Goal: Task Accomplishment & Management: Manage account settings

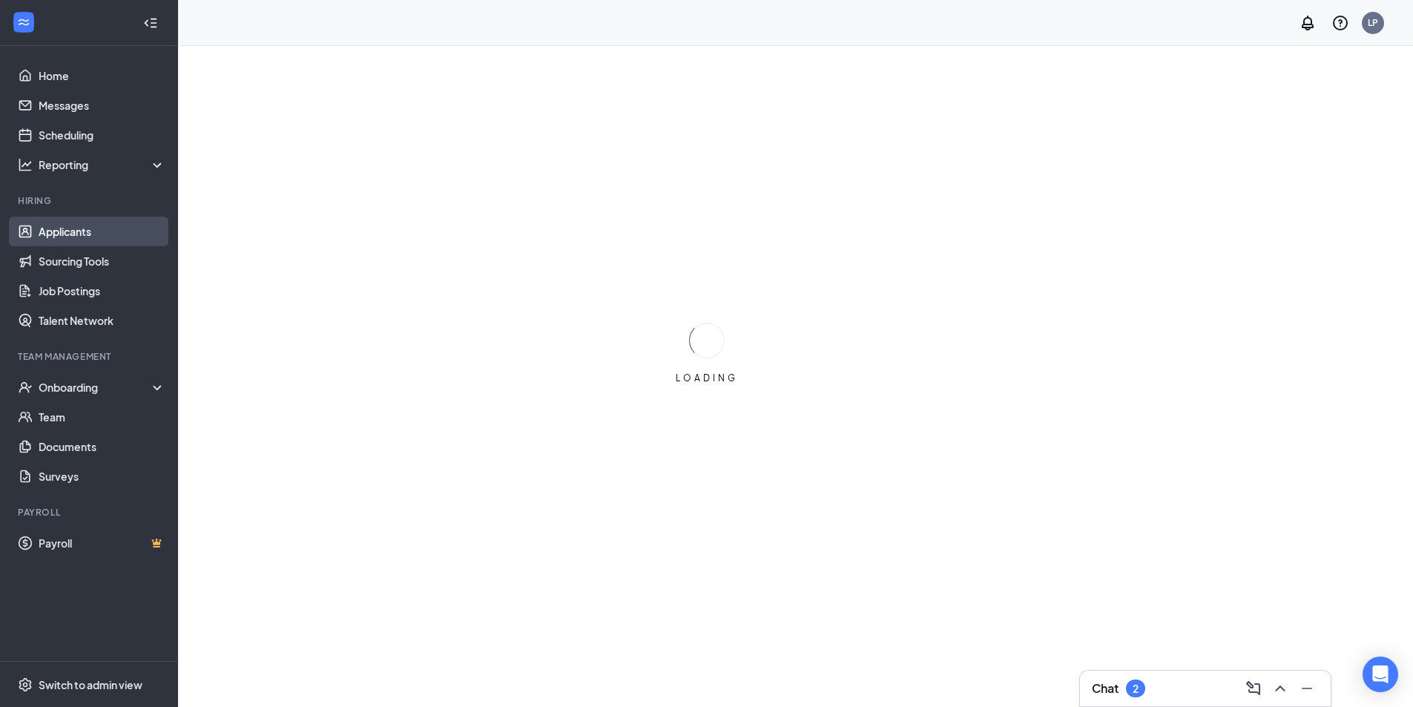
click at [126, 236] on link "Applicants" at bounding box center [102, 232] width 127 height 30
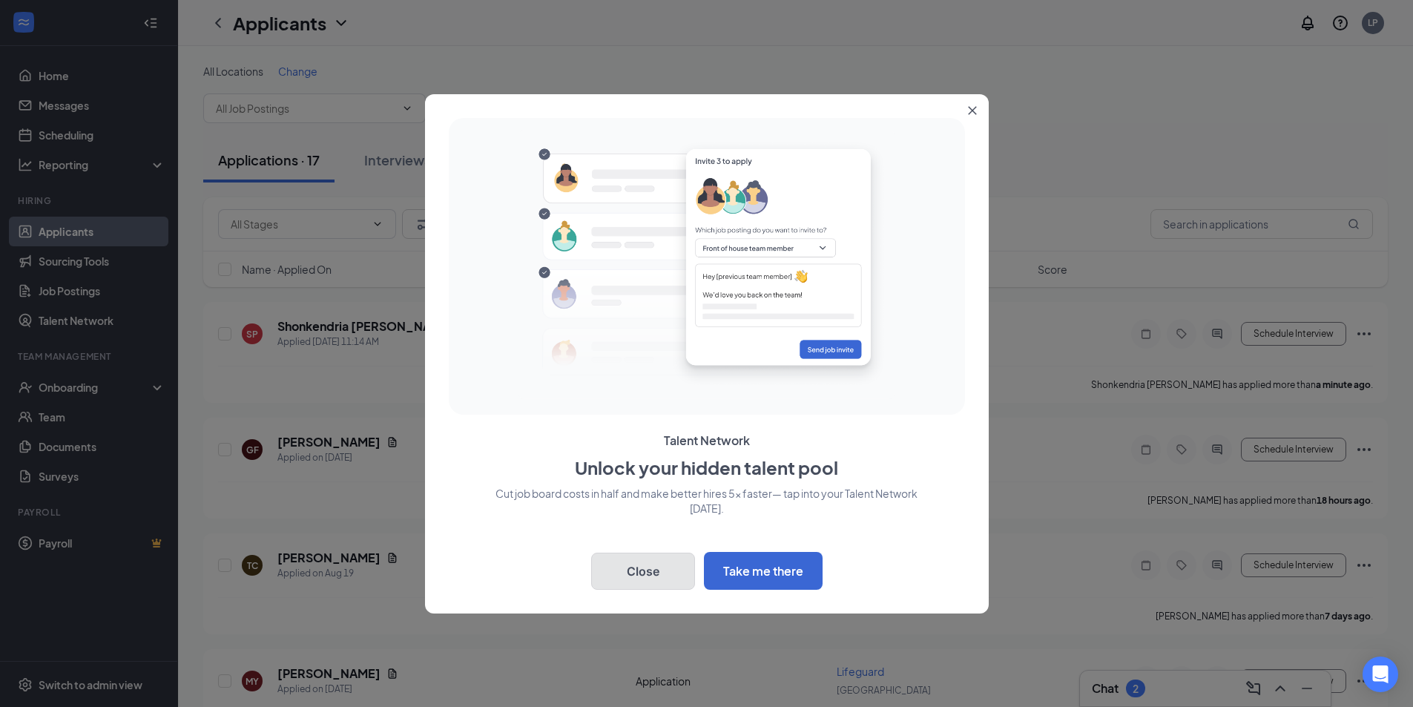
click at [658, 565] on button "Close" at bounding box center [643, 571] width 104 height 37
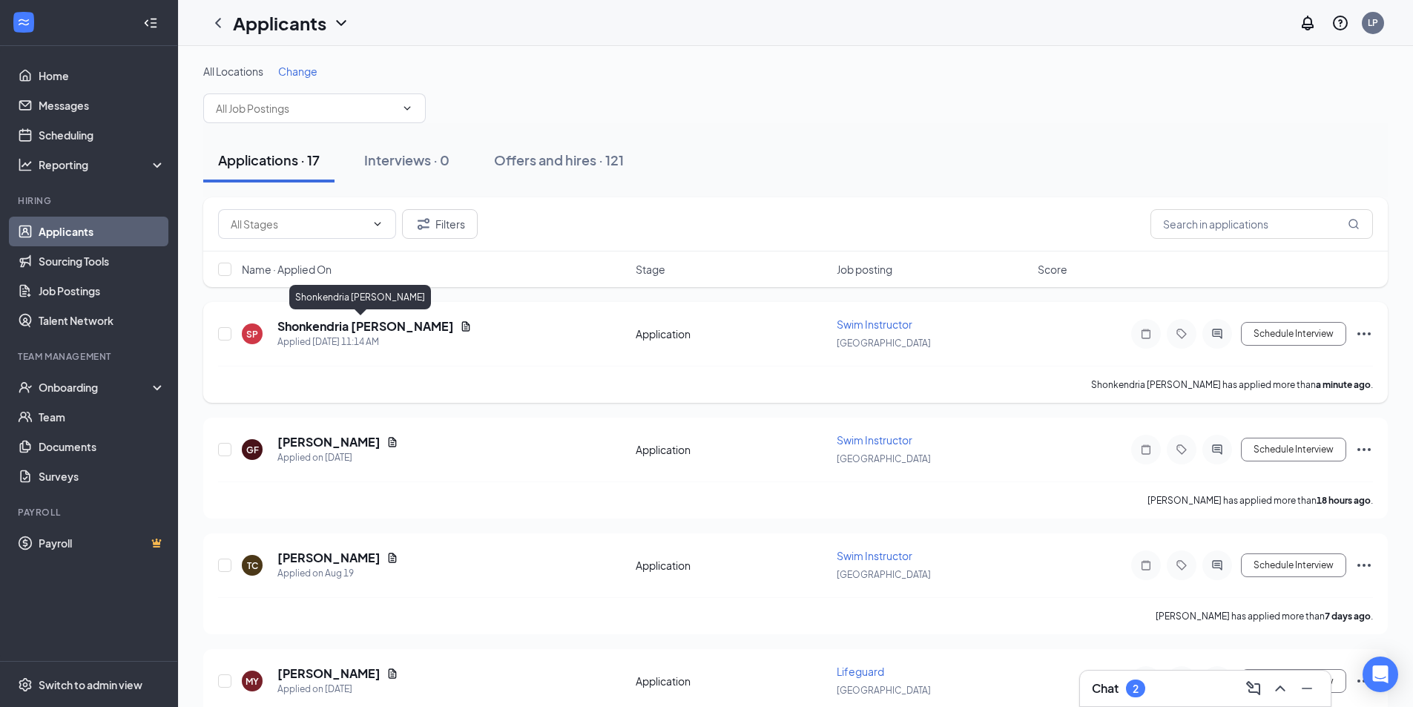
click at [364, 326] on h5 "Shonkendria [PERSON_NAME]" at bounding box center [365, 326] width 177 height 16
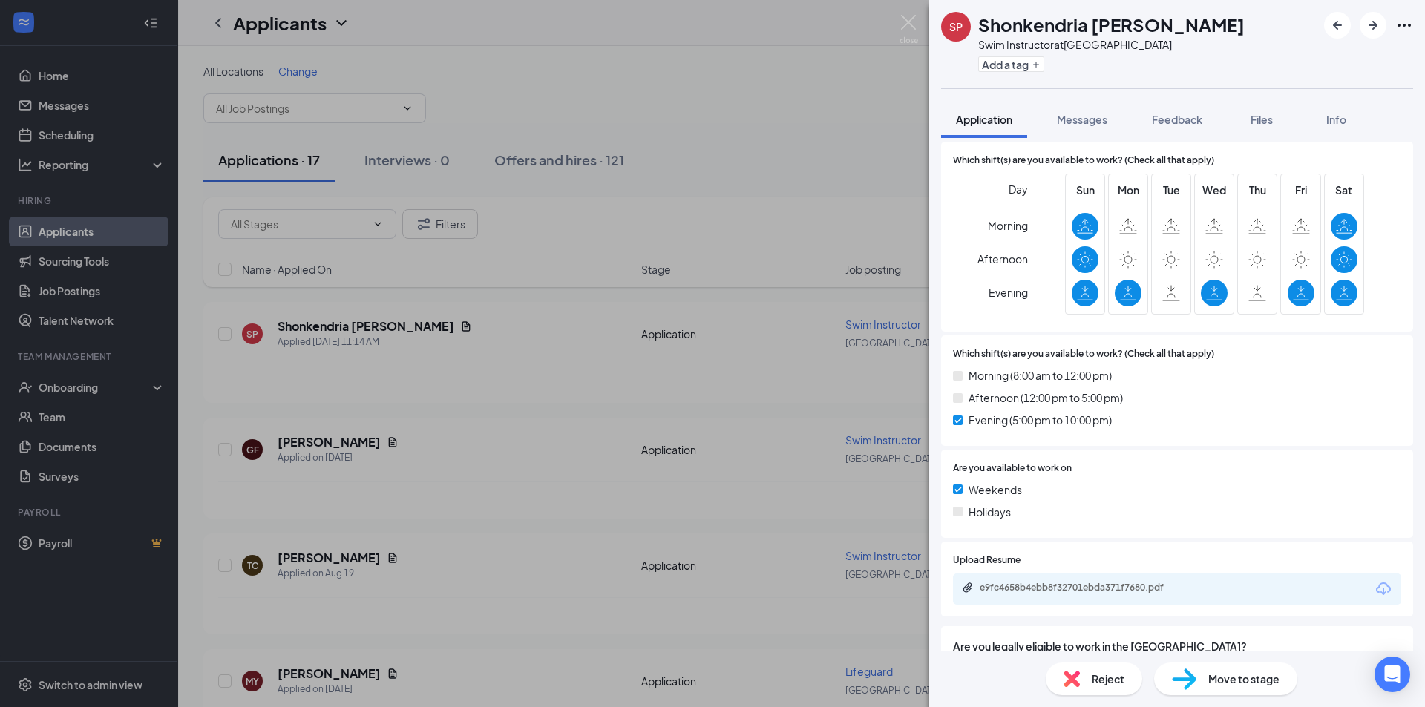
scroll to position [737, 0]
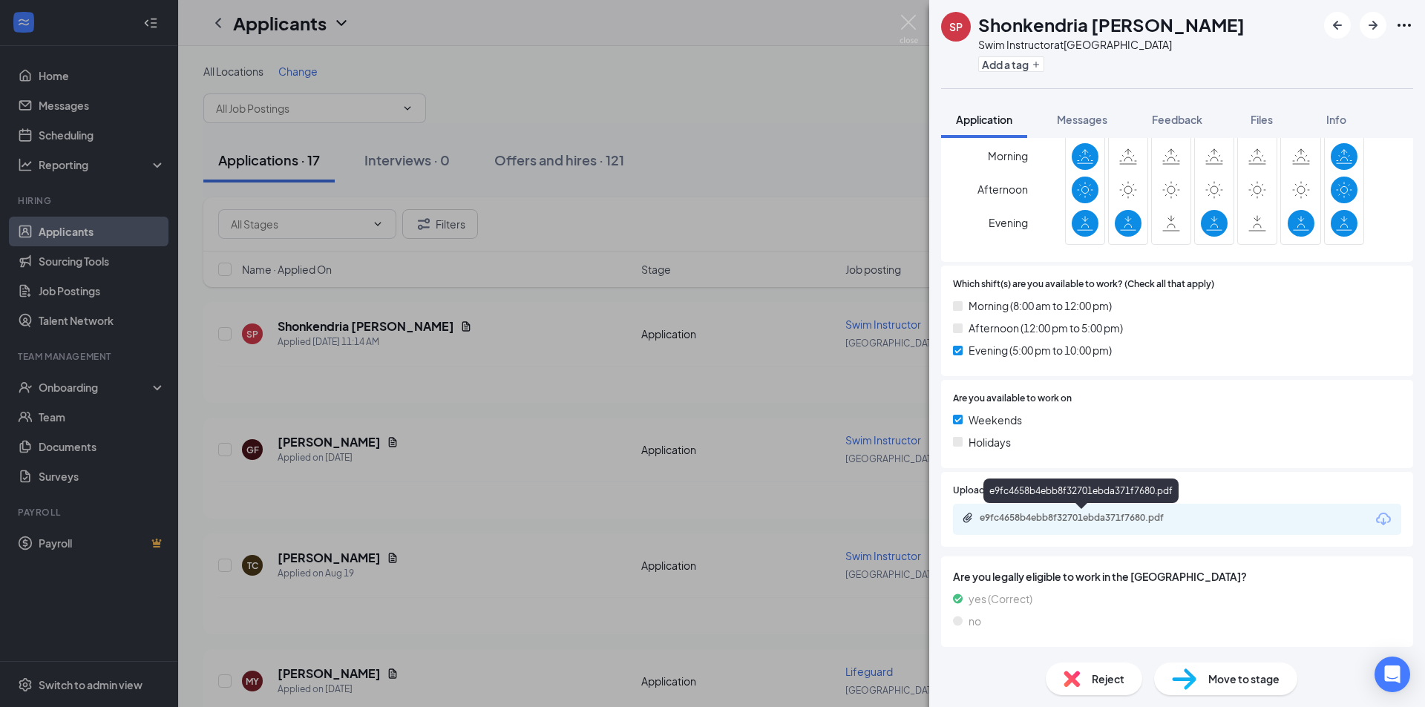
click at [1146, 516] on div "e9fc4658b4ebb8f32701ebda371f7680.pdf" at bounding box center [1083, 518] width 208 height 12
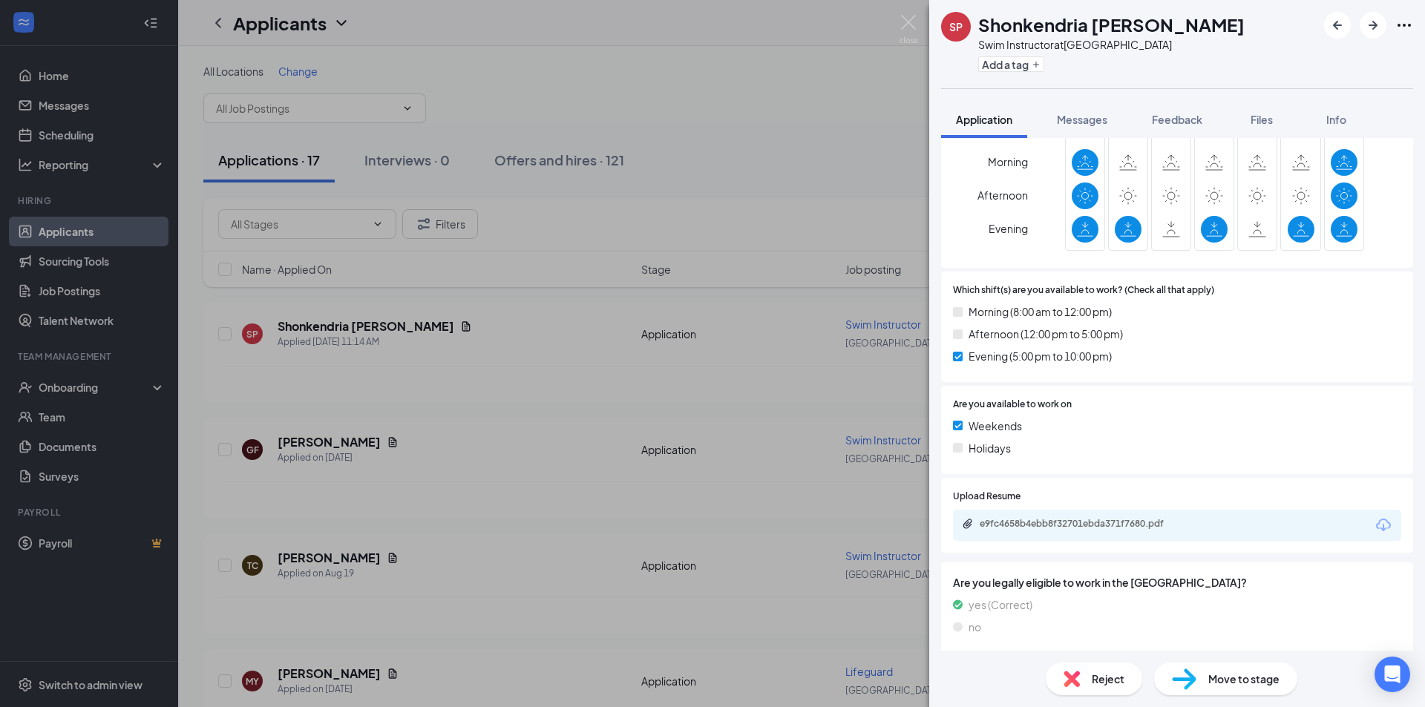
click at [1237, 674] on span "Move to stage" at bounding box center [1243, 679] width 71 height 16
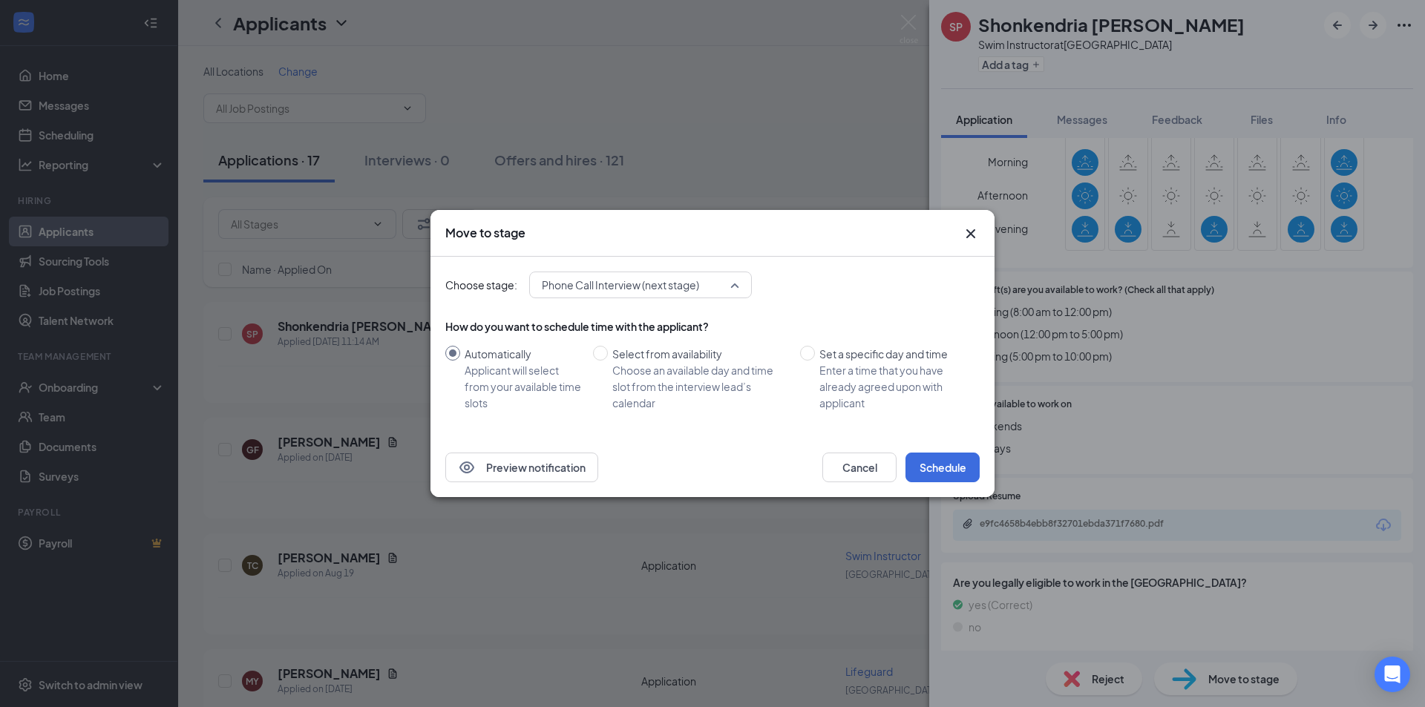
click at [690, 289] on span "Phone Call Interview (next stage)" at bounding box center [620, 285] width 157 height 22
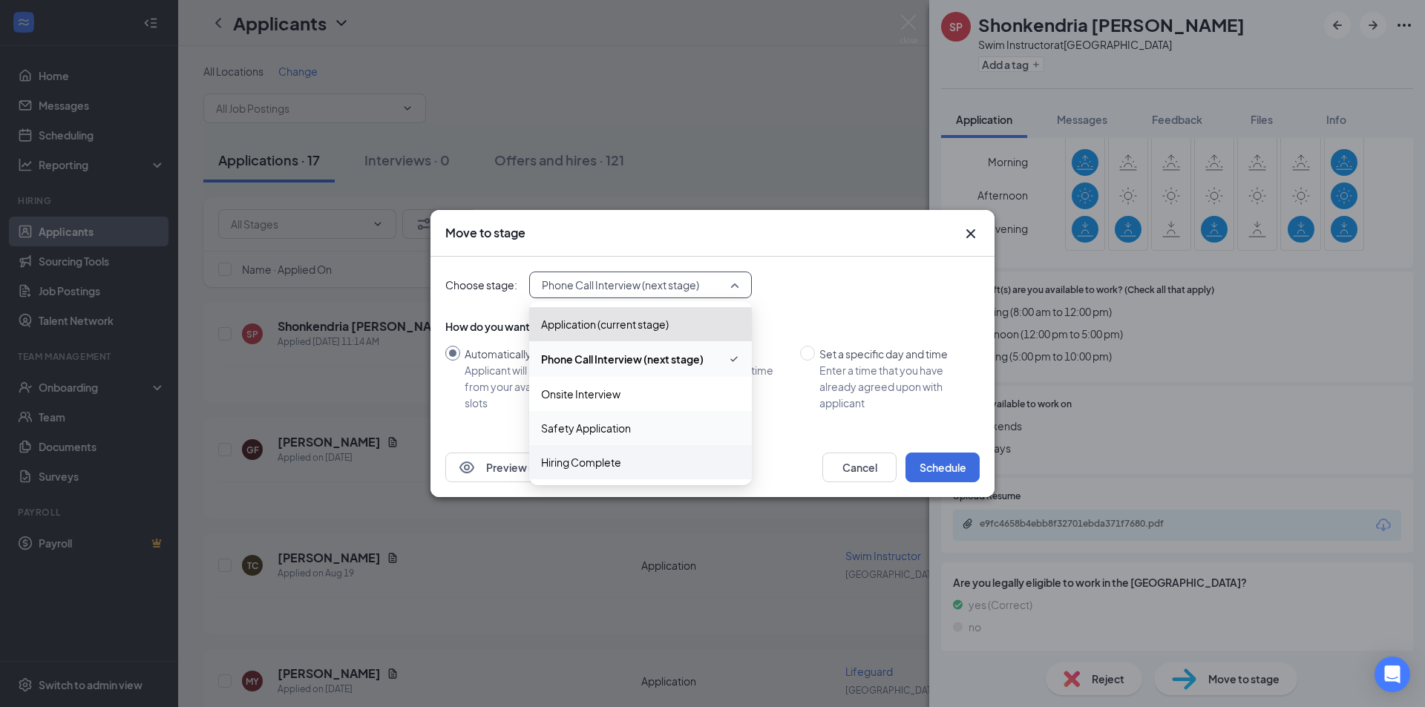
click at [671, 423] on span "Safety Application" at bounding box center [640, 428] width 199 height 16
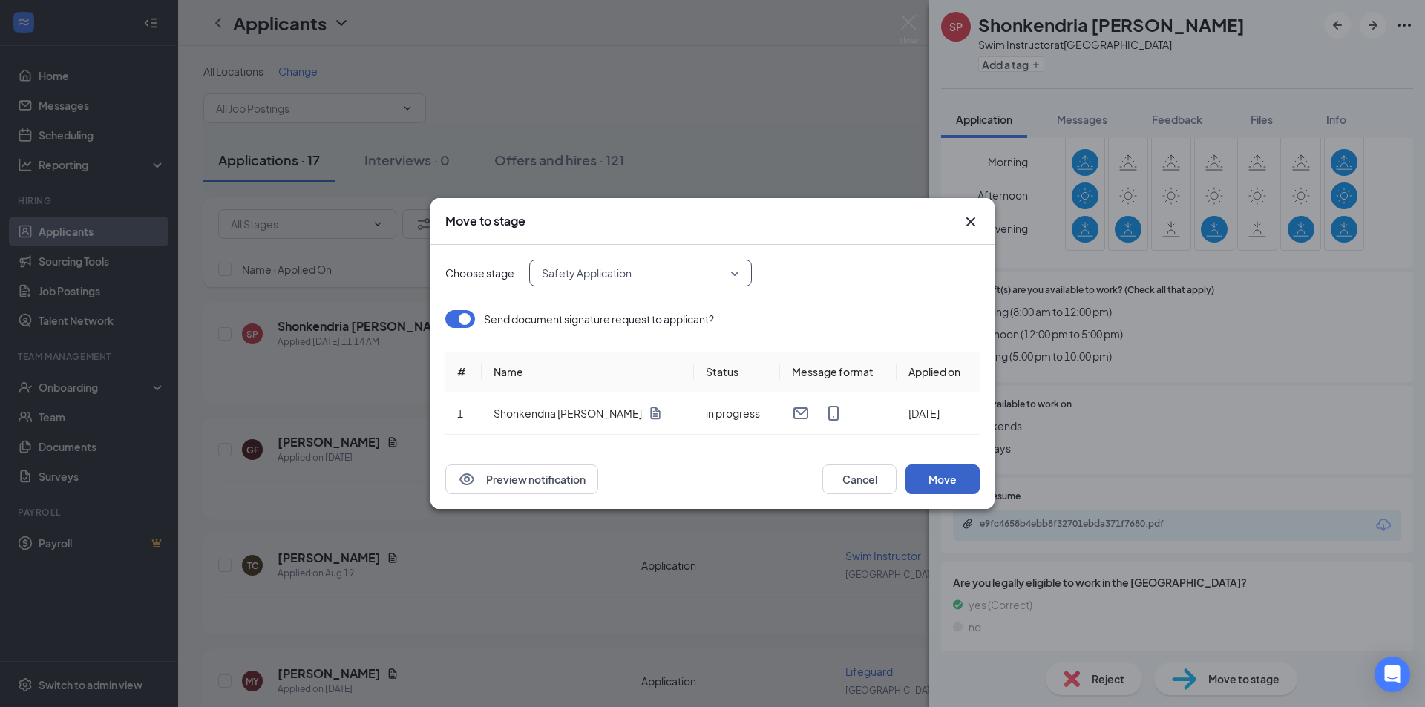
click at [938, 474] on button "Move" at bounding box center [942, 479] width 74 height 30
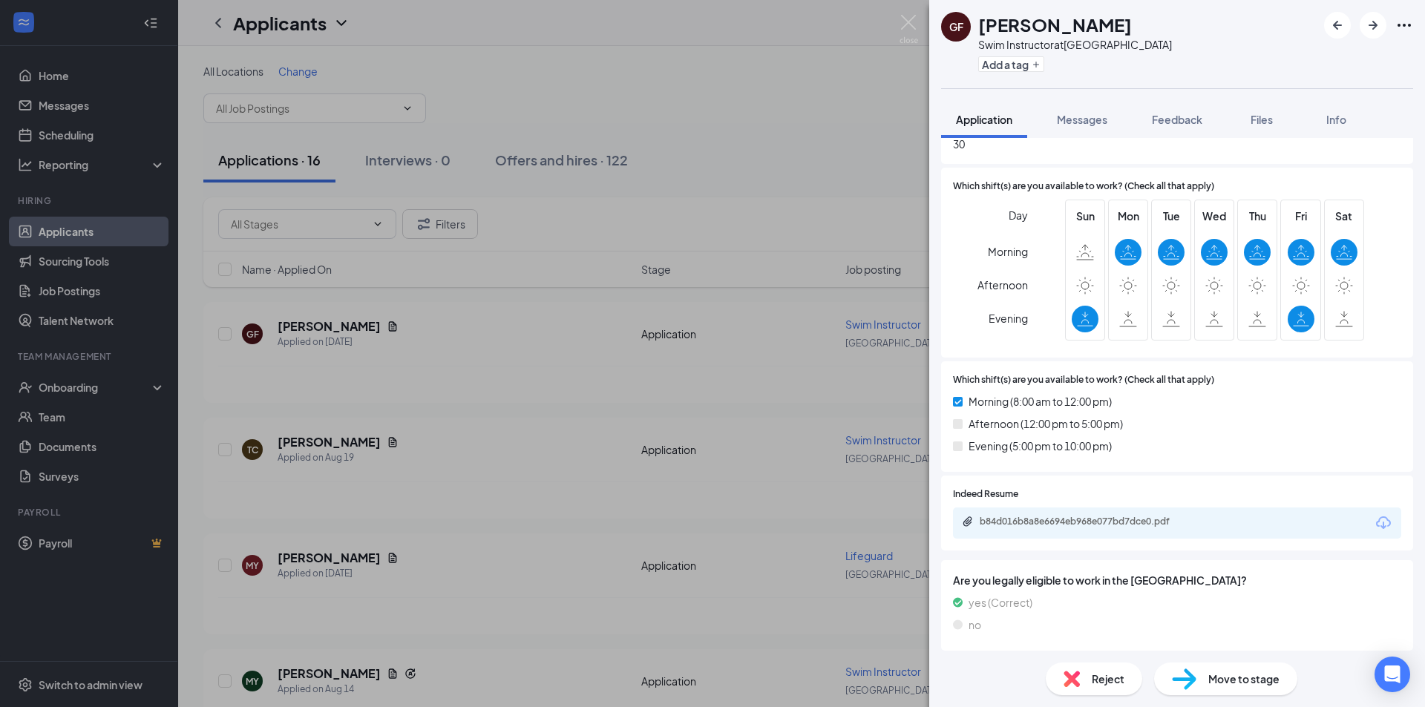
scroll to position [645, 0]
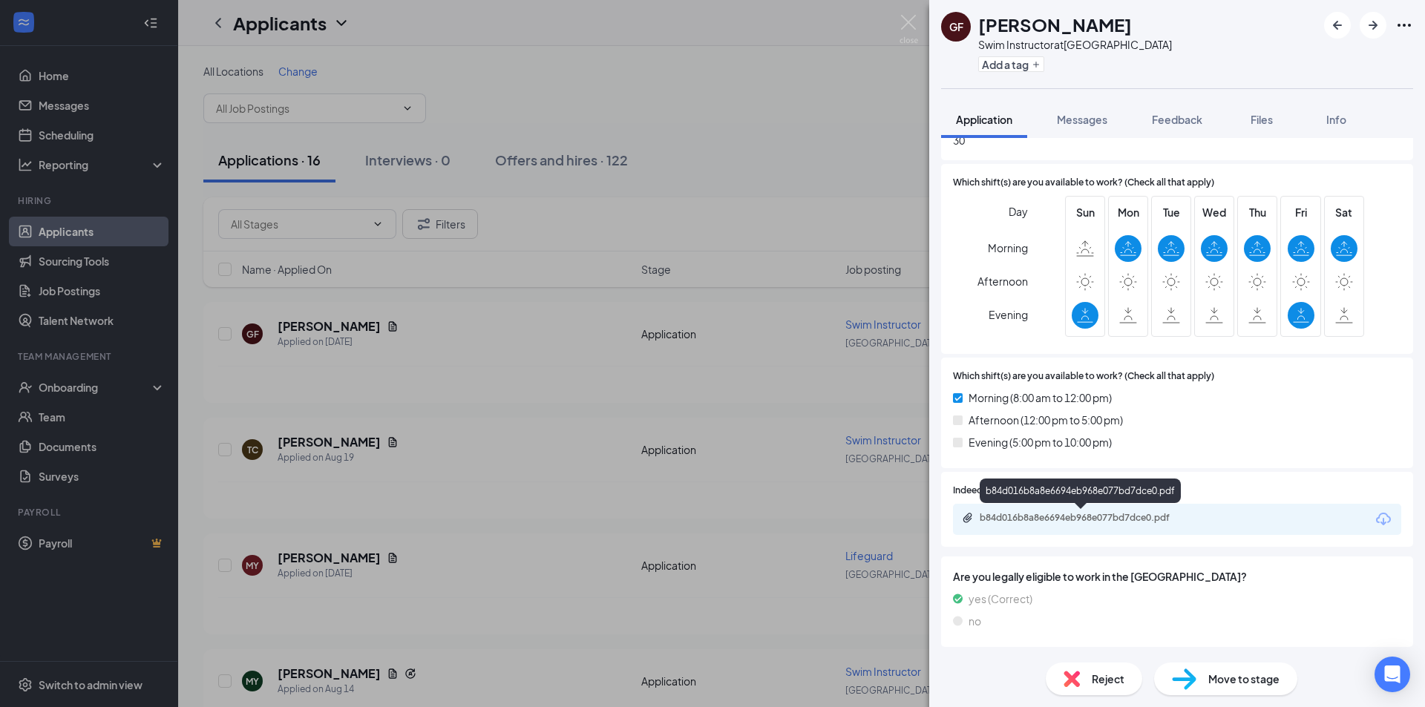
click at [1149, 516] on div "b84d016b8a8e6694eb968e077bd7dce0.pdf" at bounding box center [1083, 518] width 208 height 12
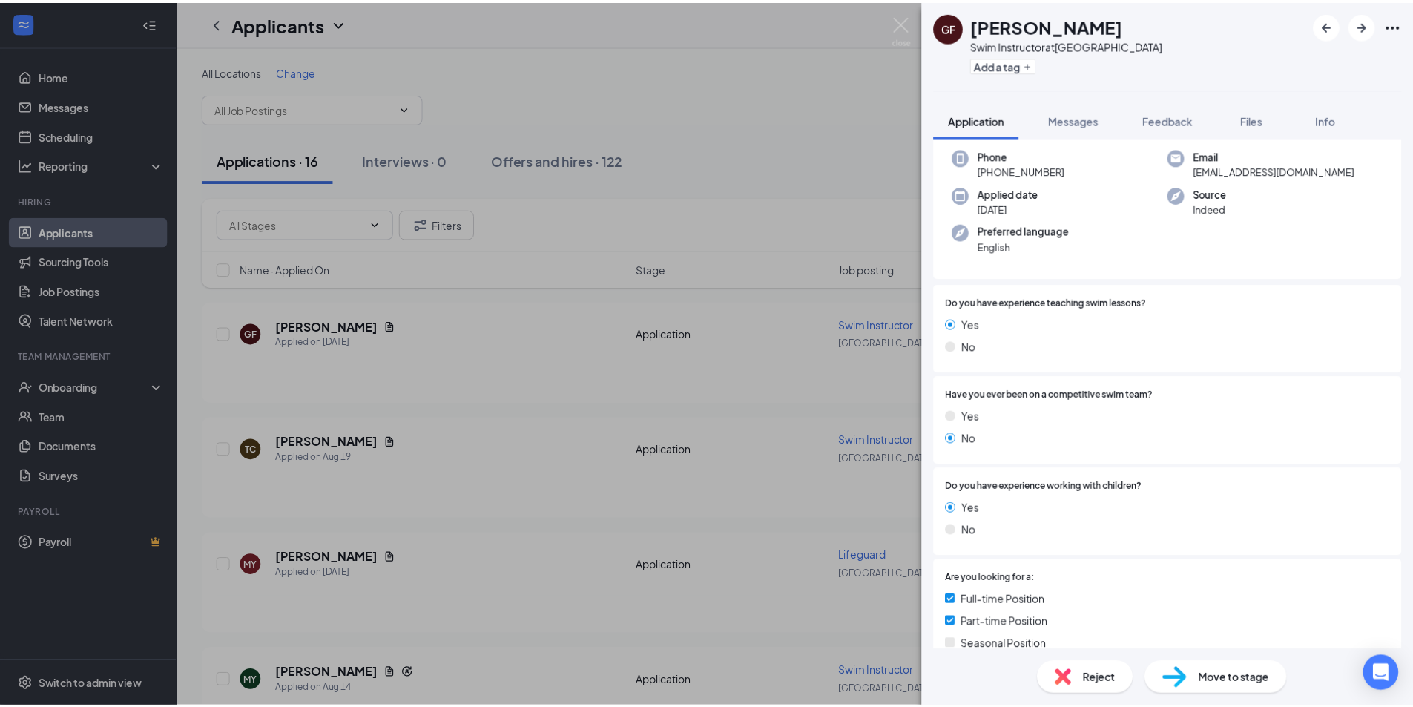
scroll to position [46, 0]
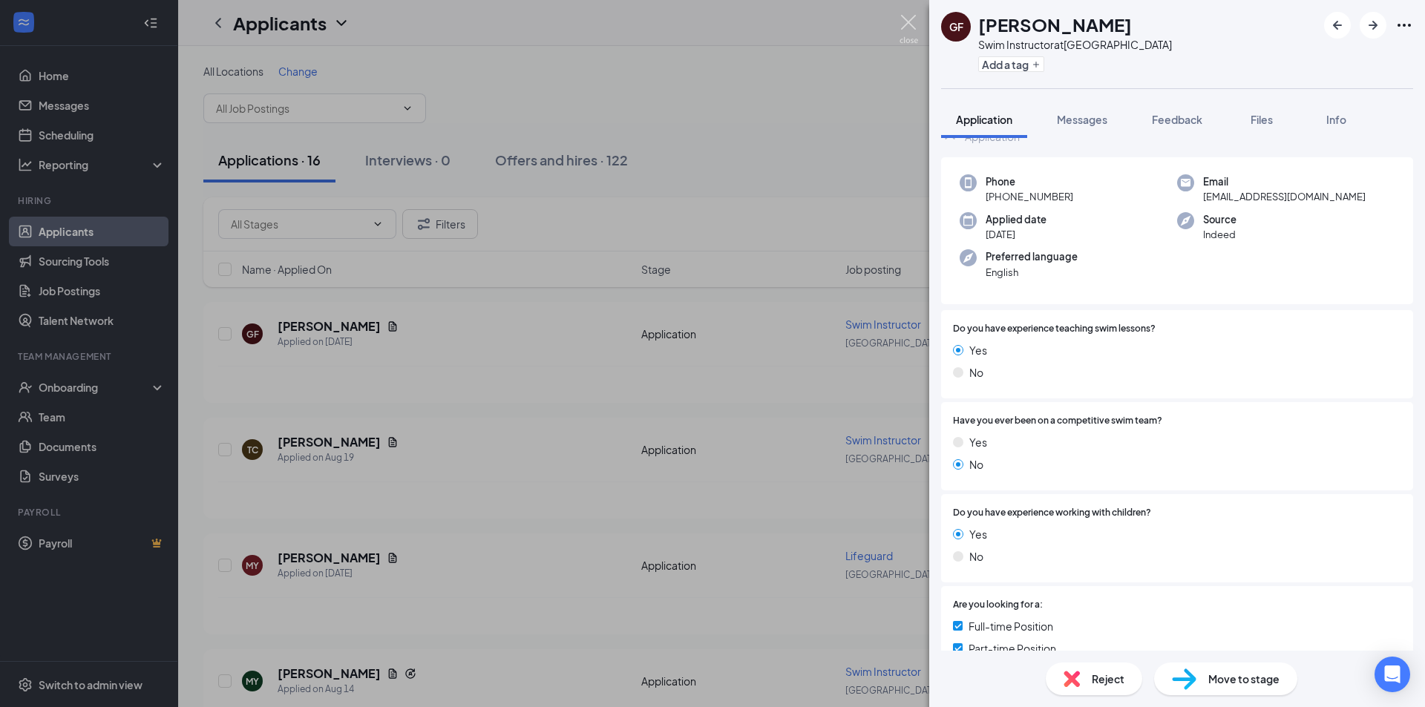
click at [907, 22] on img at bounding box center [908, 29] width 19 height 29
